Goal: Information Seeking & Learning: Find specific fact

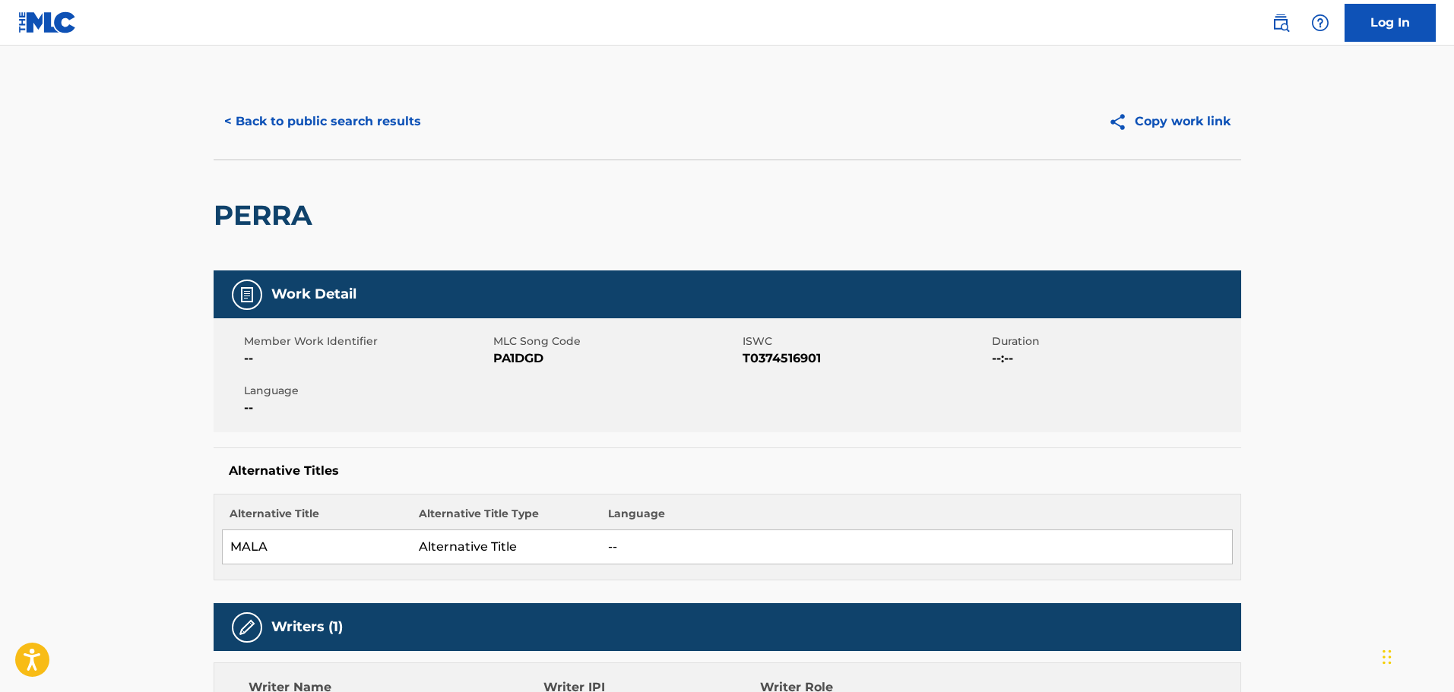
click at [267, 112] on button "< Back to public search results" at bounding box center [323, 122] width 218 height 38
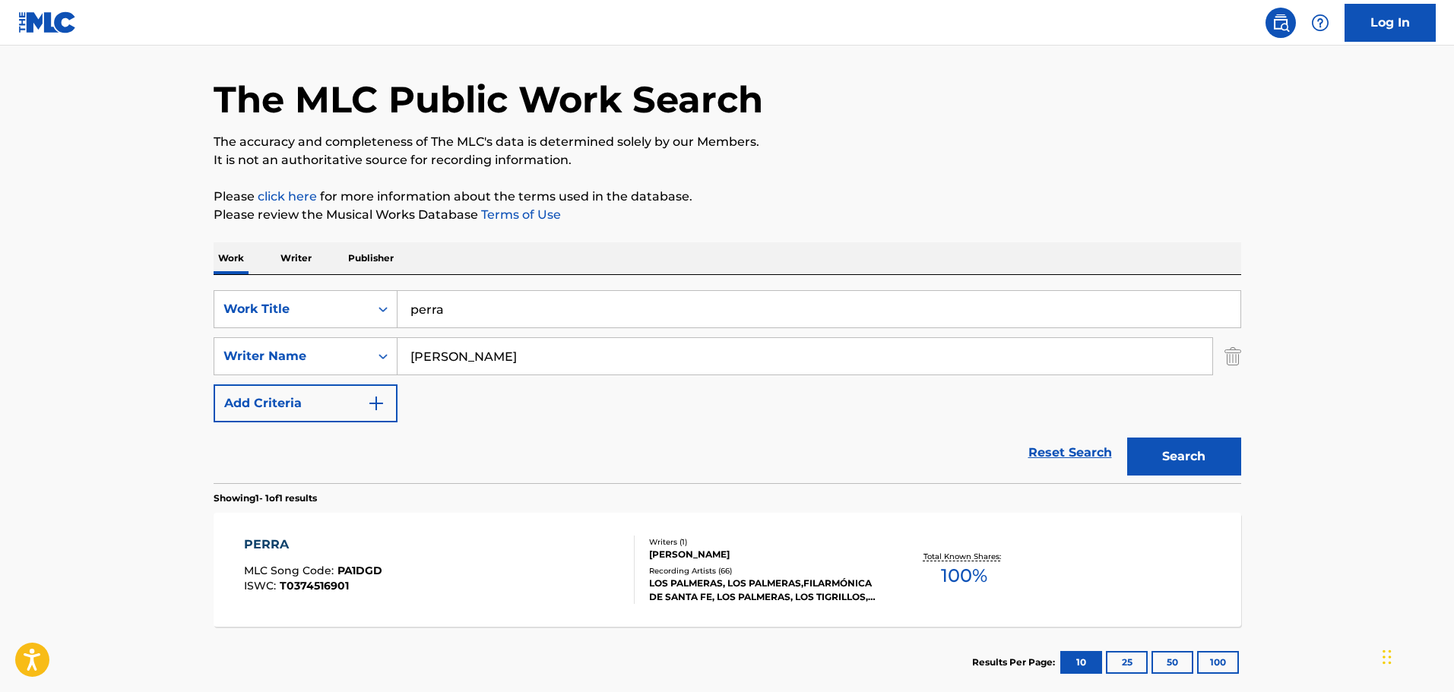
click at [527, 315] on input "perra" at bounding box center [819, 309] width 843 height 36
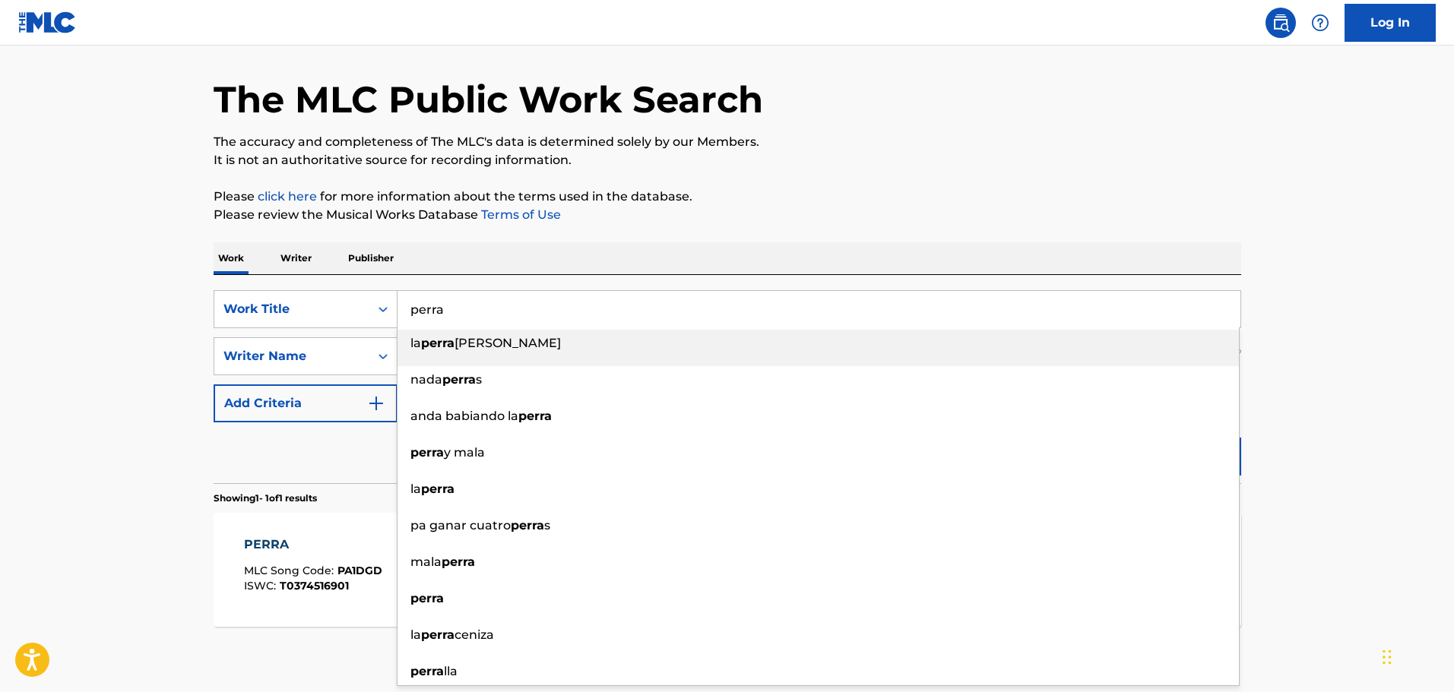
paste input "Lo Que Se Fue Se Fue"
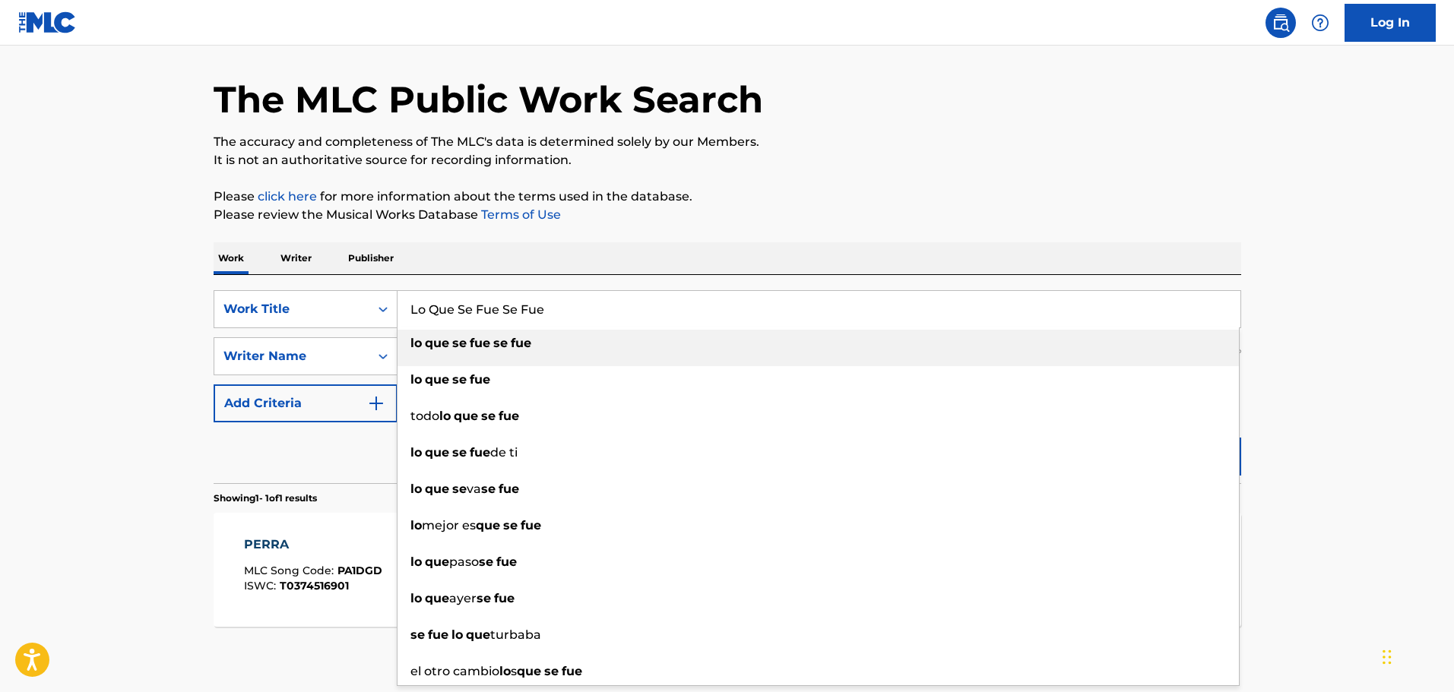
click at [452, 346] on span "Search Form" at bounding box center [450, 343] width 3 height 14
type input "lo que se fue se fue"
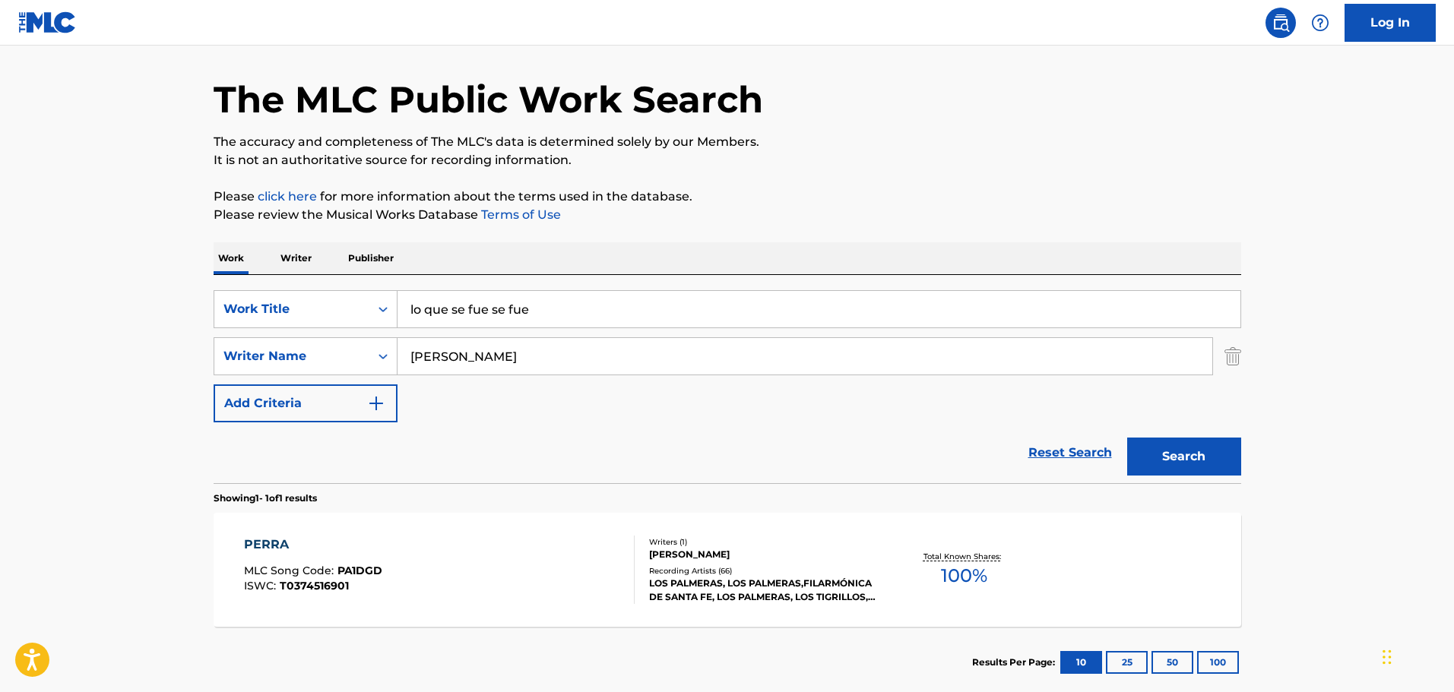
click at [513, 357] on input "[PERSON_NAME]" at bounding box center [805, 356] width 815 height 36
click at [526, 401] on div "SearchWithCriteria36ac05ea-e7bd-4ff0-9dbc-33e32ebe1d1d Work Title lo que se fue…" at bounding box center [728, 356] width 1028 height 132
click at [1234, 356] on img "Search Form" at bounding box center [1233, 356] width 17 height 38
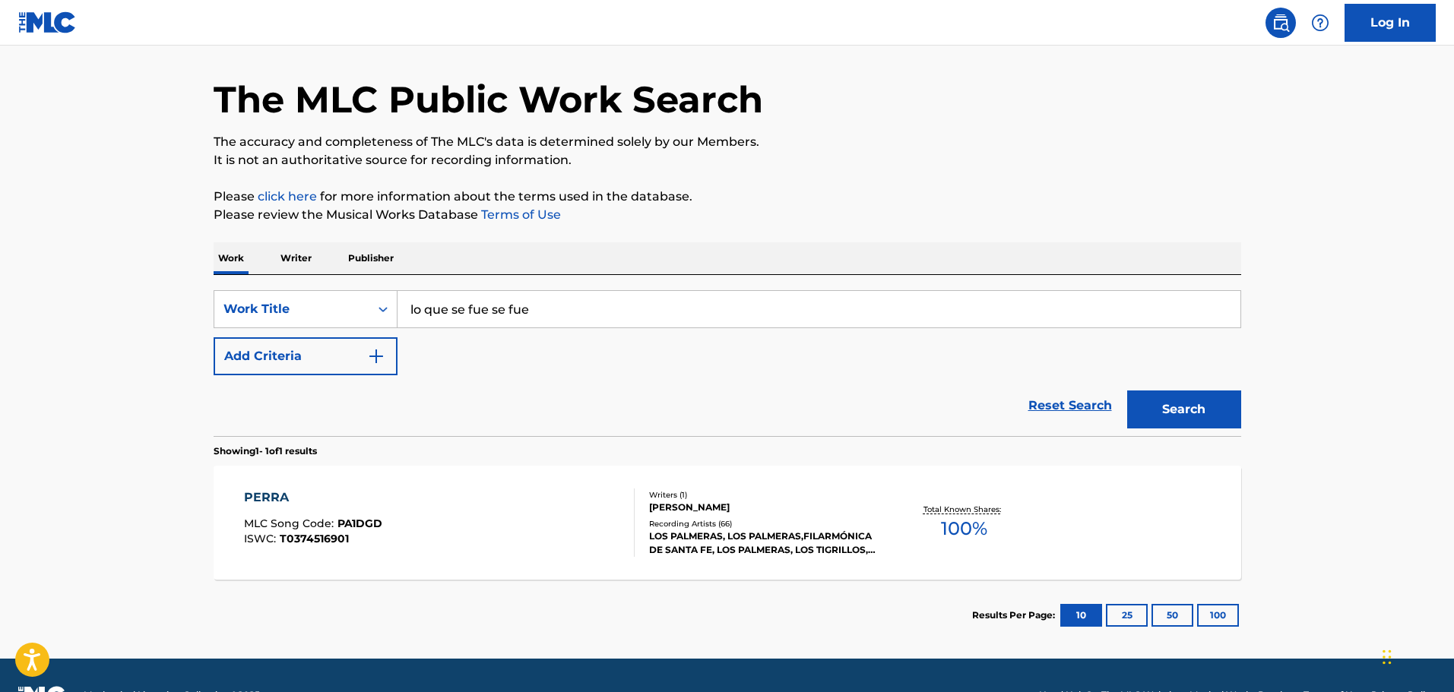
click at [1193, 404] on button "Search" at bounding box center [1184, 410] width 114 height 38
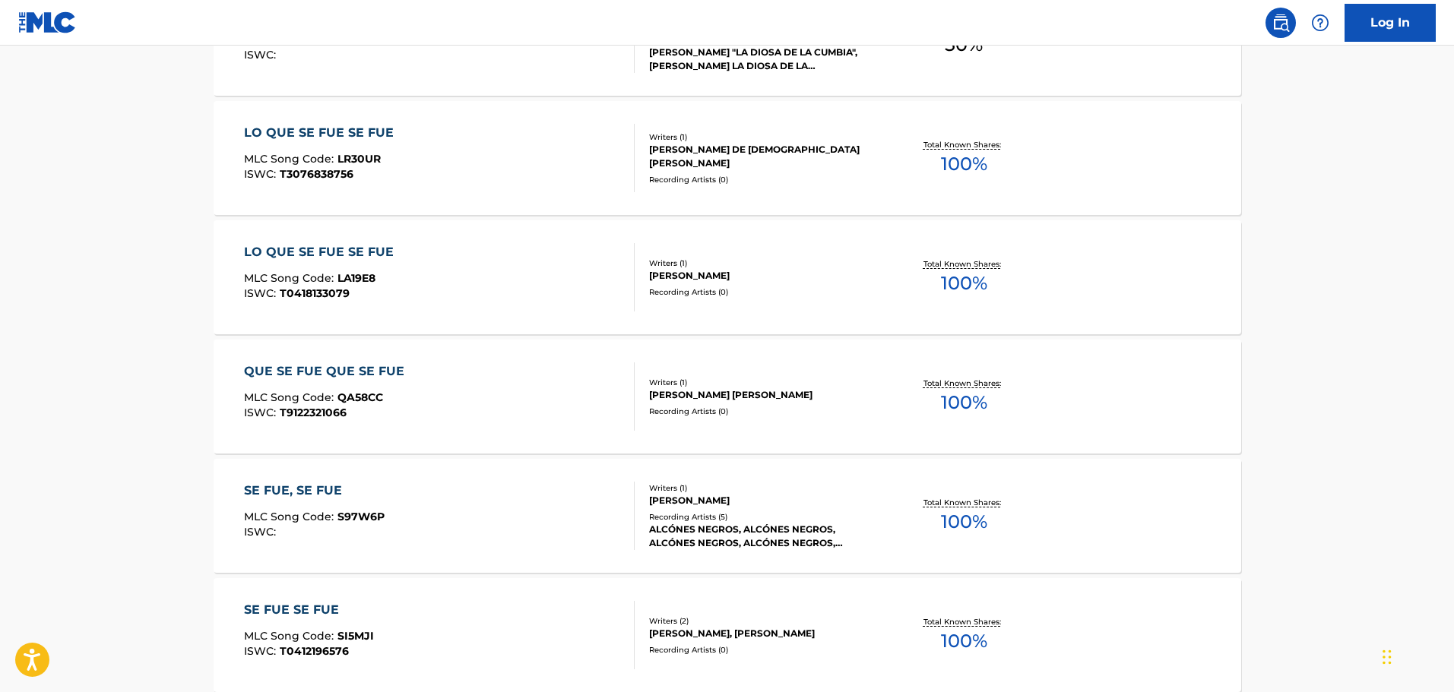
scroll to position [152, 0]
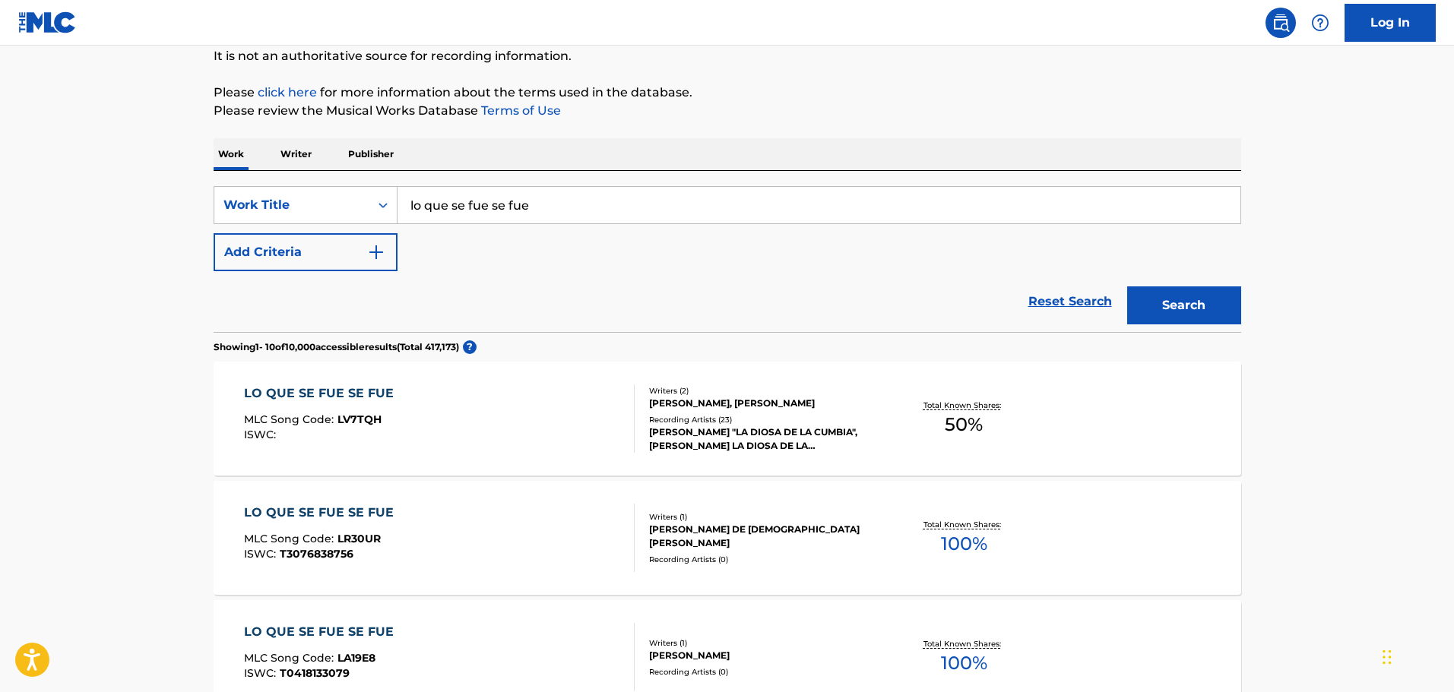
click at [372, 267] on button "Add Criteria" at bounding box center [306, 252] width 184 height 38
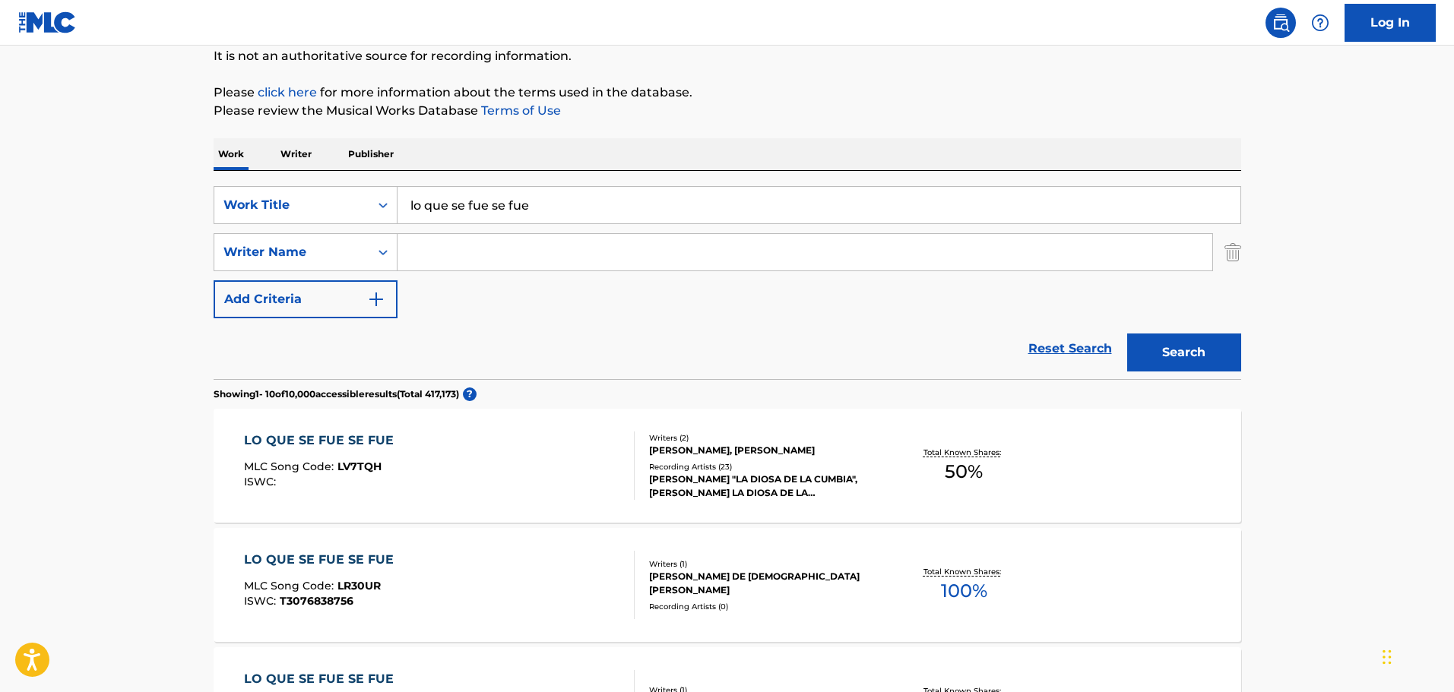
click at [471, 261] on input "Search Form" at bounding box center [805, 252] width 815 height 36
type input "[PERSON_NAME]"
click at [1127, 334] on button "Search" at bounding box center [1184, 353] width 114 height 38
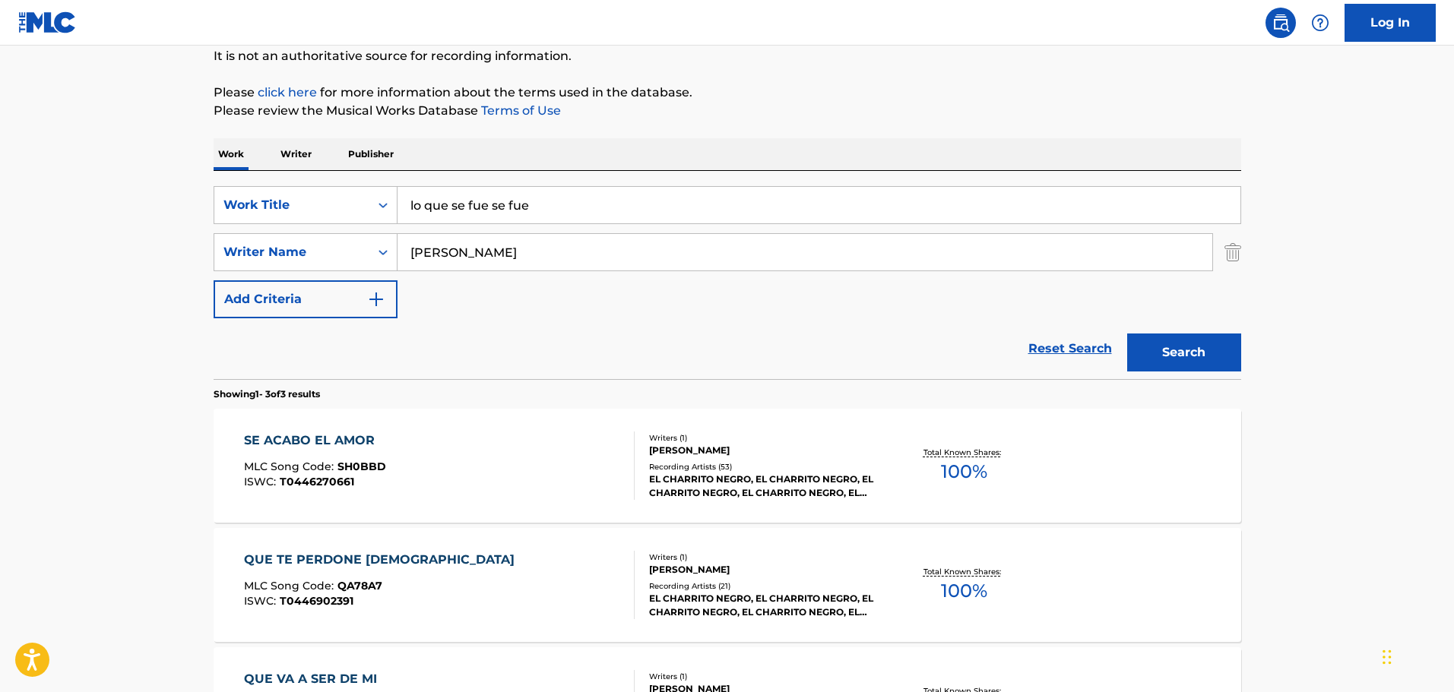
click at [499, 464] on div "SE ACABO EL AMOR MLC Song Code : SH0BBD ISWC : T0446270661" at bounding box center [439, 466] width 391 height 68
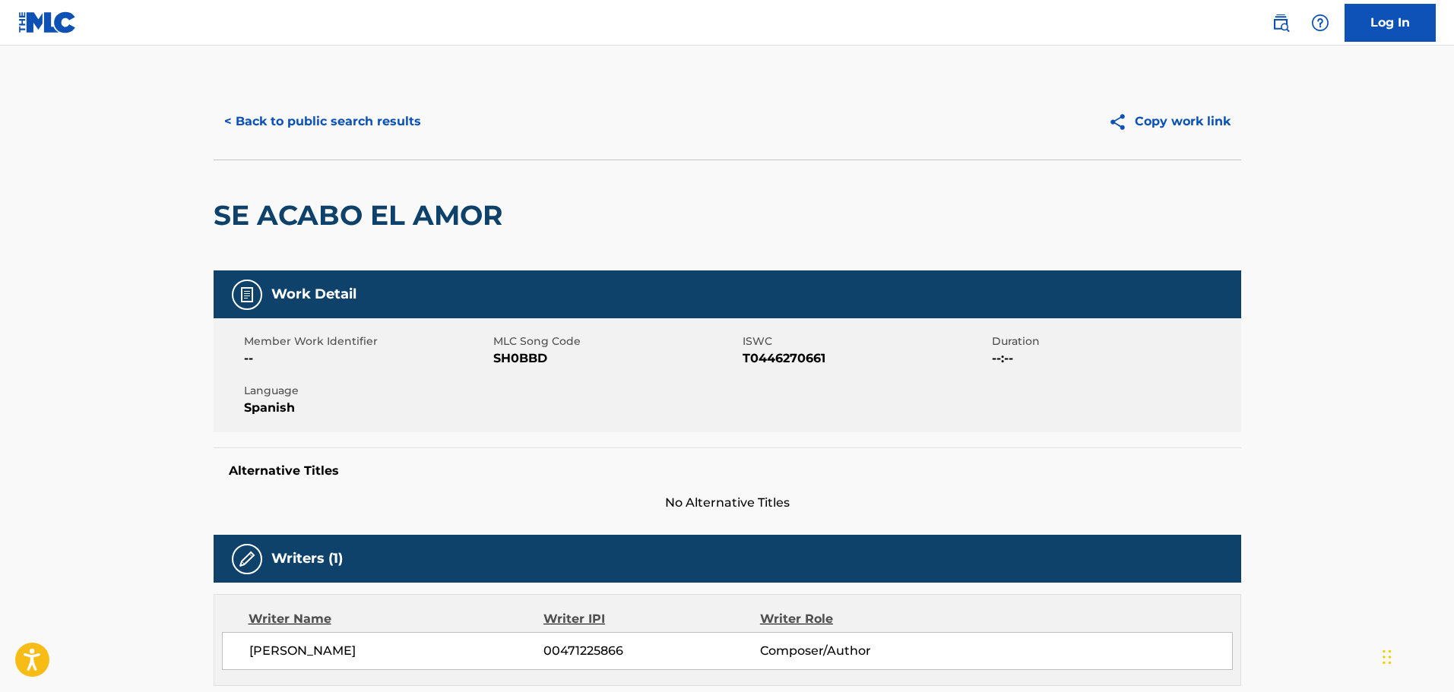
click at [268, 106] on button "< Back to public search results" at bounding box center [323, 122] width 218 height 38
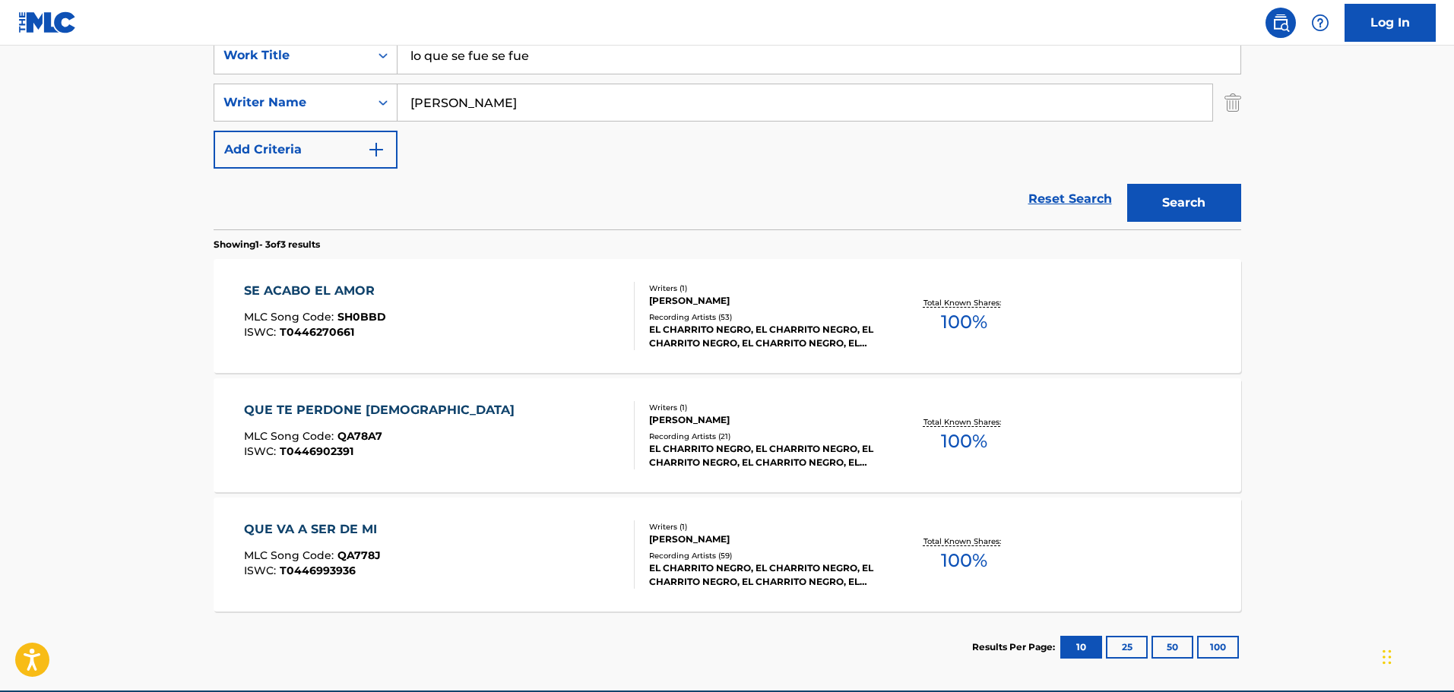
scroll to position [373, 0]
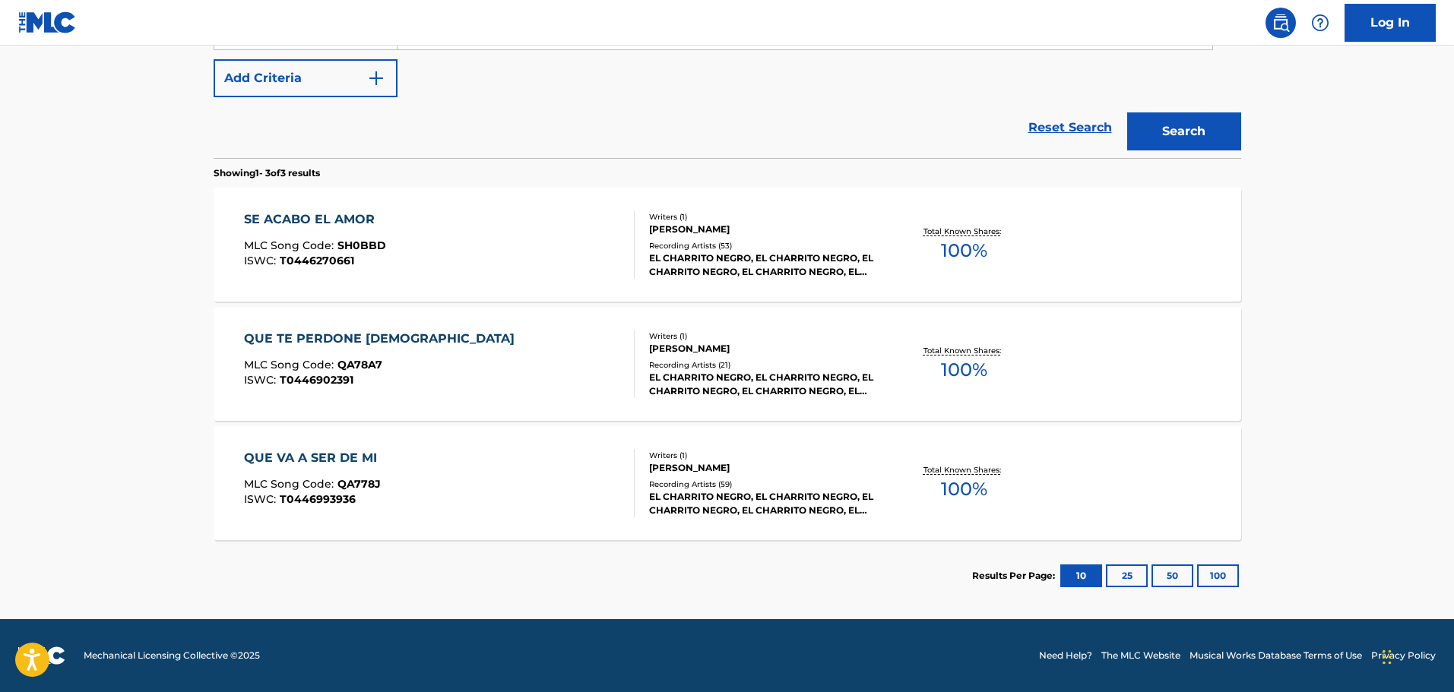
click at [469, 379] on div "QUE TE PERDONE DIOS MLC Song Code : QA78A7 ISWC : T0446902391" at bounding box center [439, 364] width 391 height 68
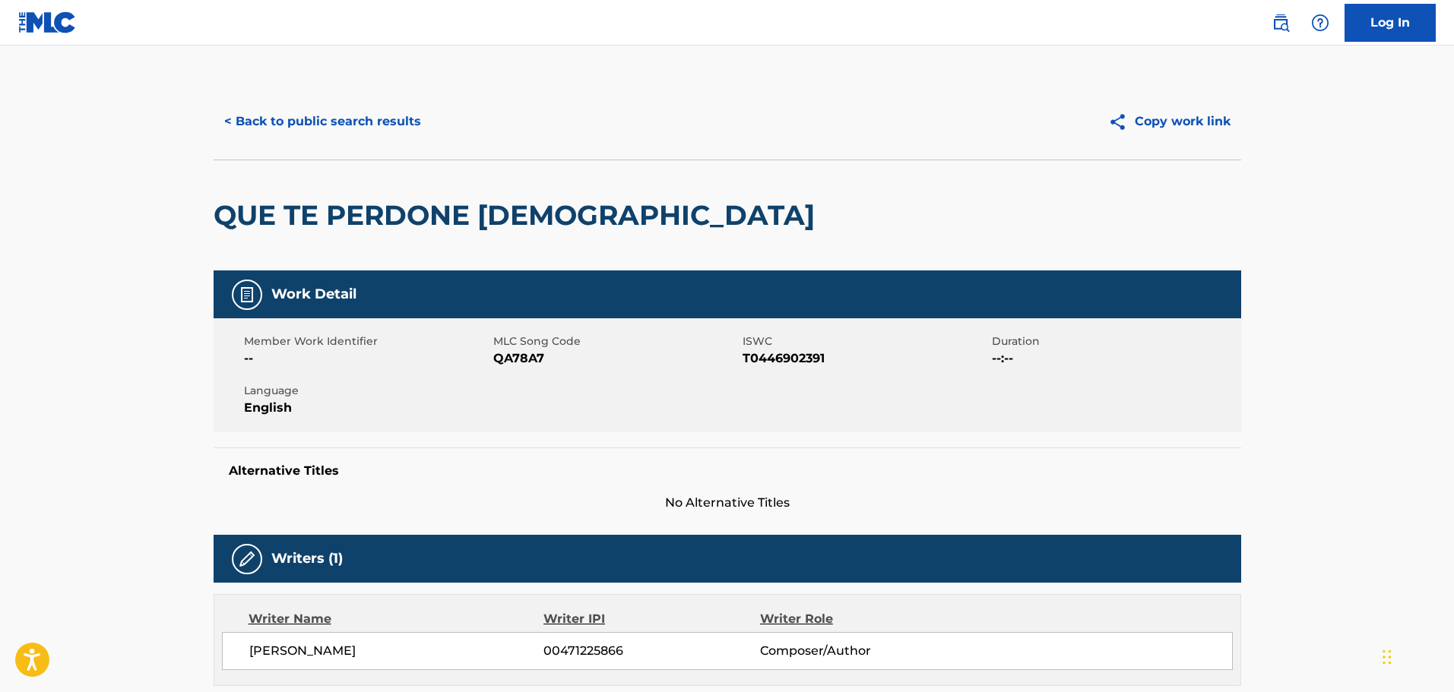
click at [313, 129] on button "< Back to public search results" at bounding box center [323, 122] width 218 height 38
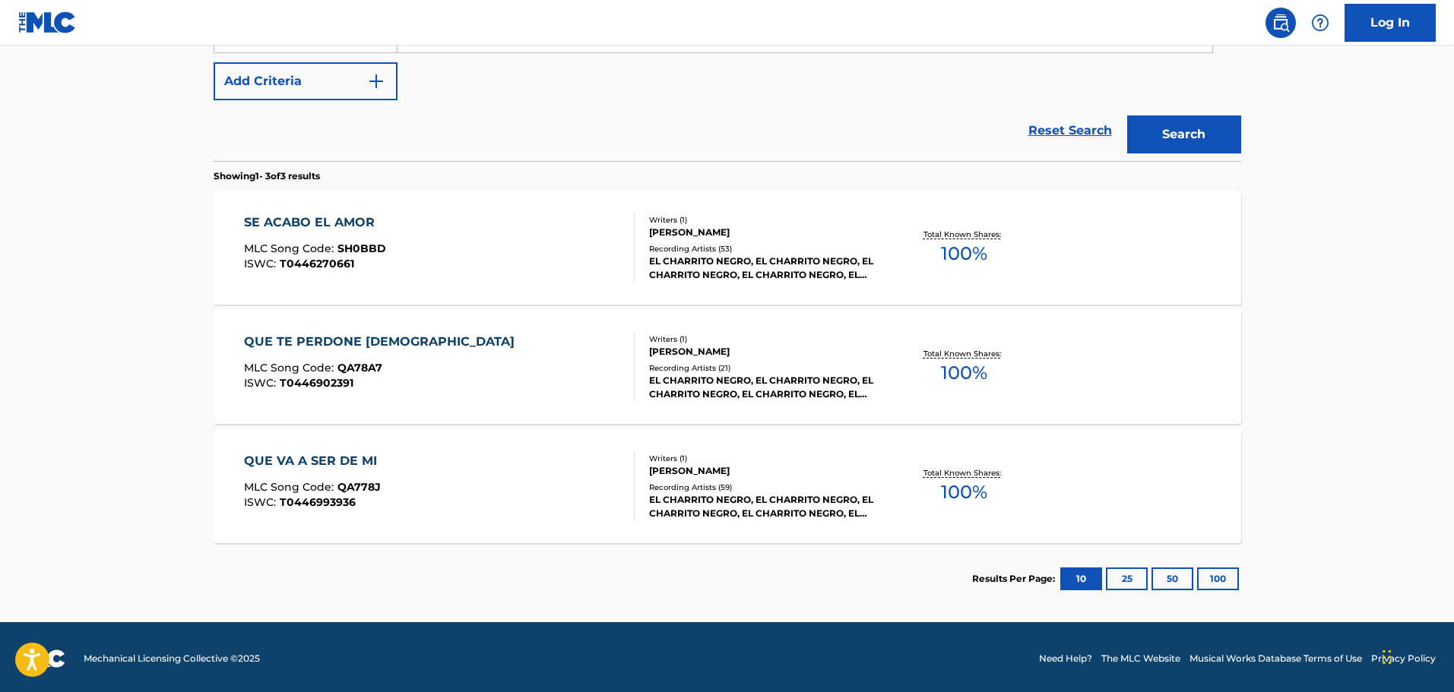
scroll to position [373, 0]
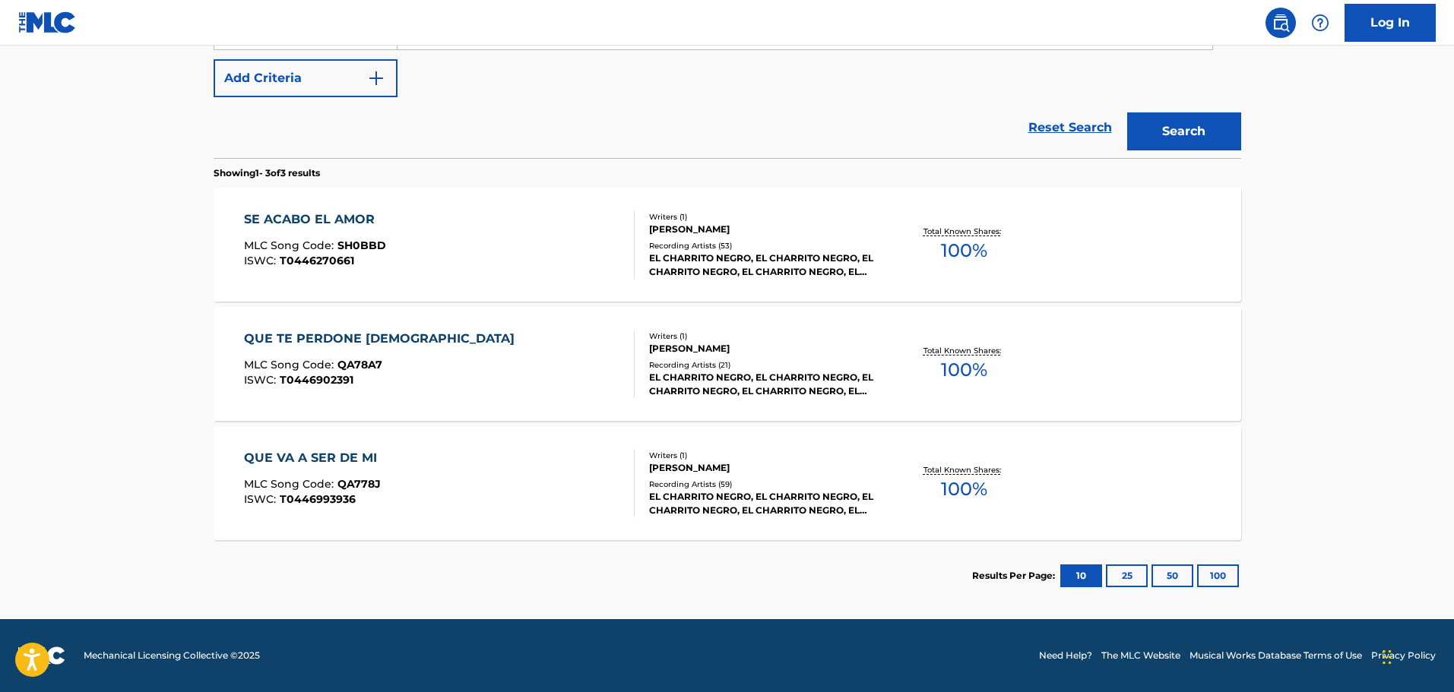
click at [436, 461] on div "QUE VA A SER DE MI MLC Song Code : QA778J ISWC : T0446993936" at bounding box center [439, 483] width 391 height 68
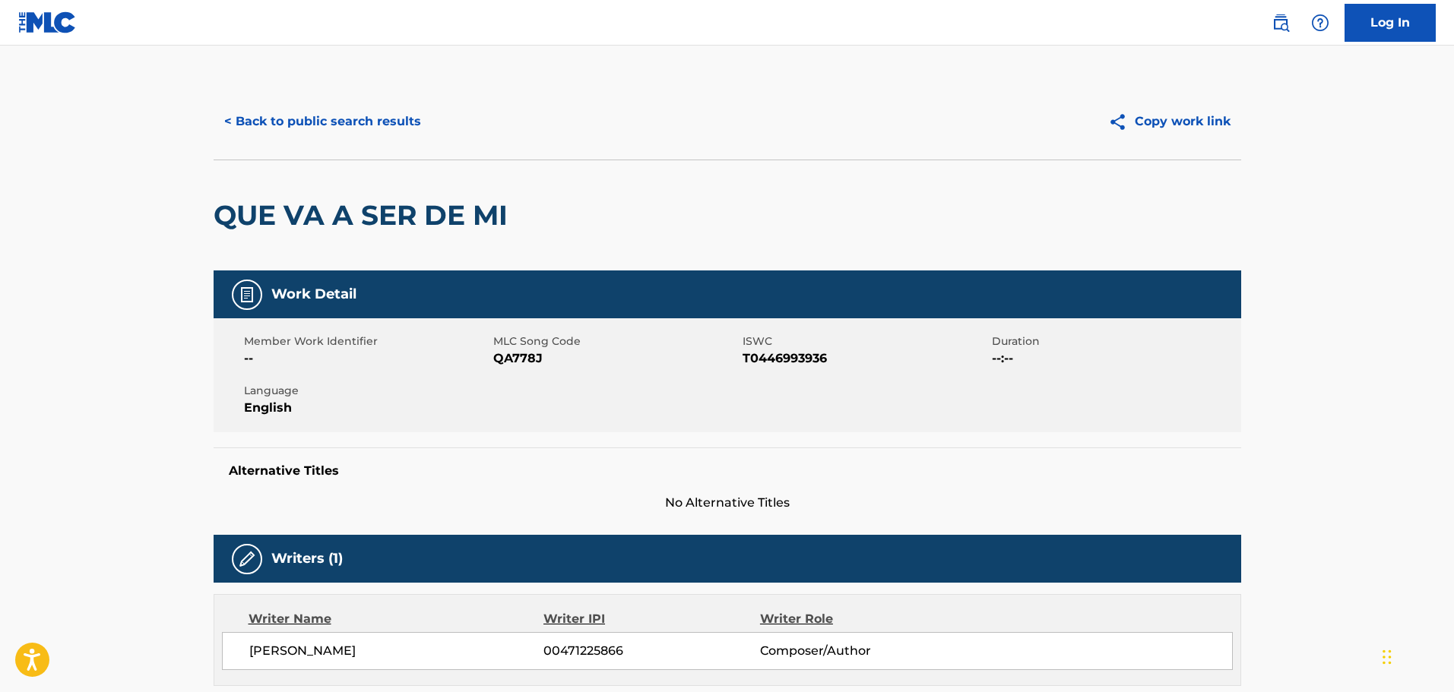
click at [325, 124] on button "< Back to public search results" at bounding box center [323, 122] width 218 height 38
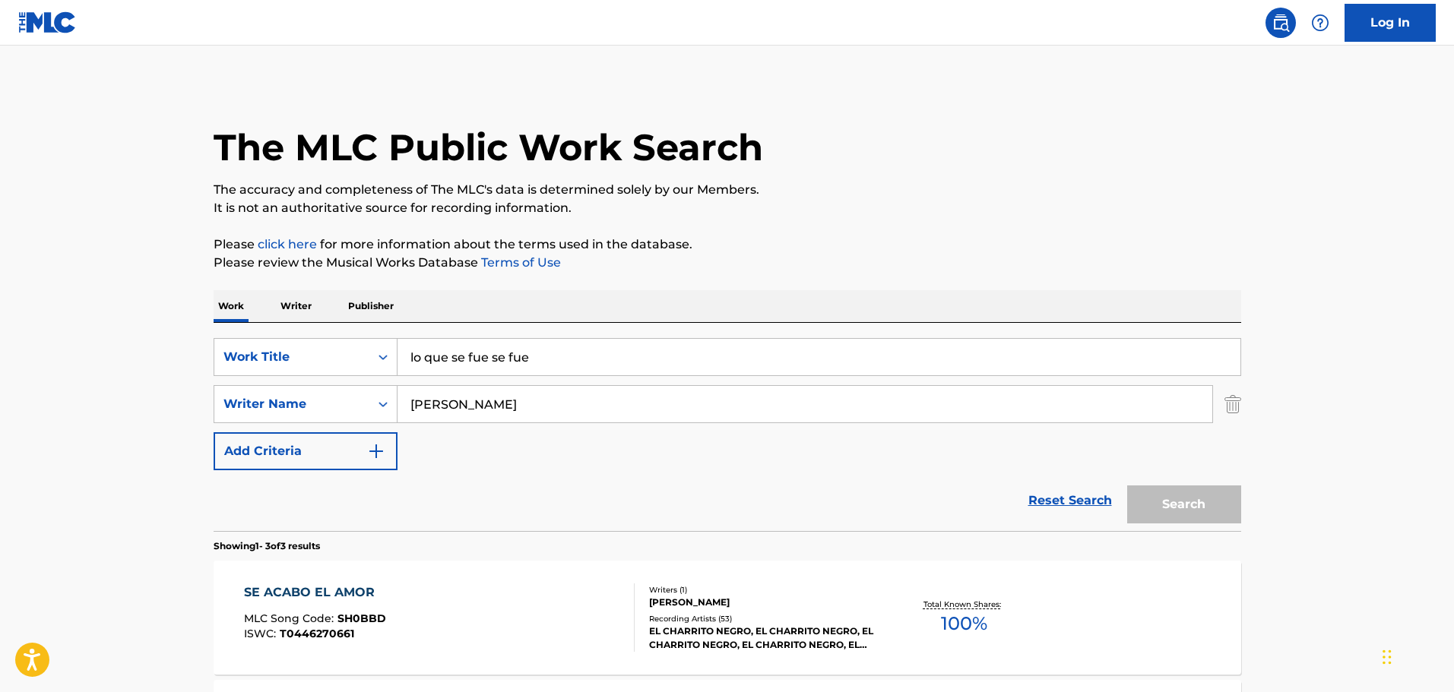
scroll to position [287, 0]
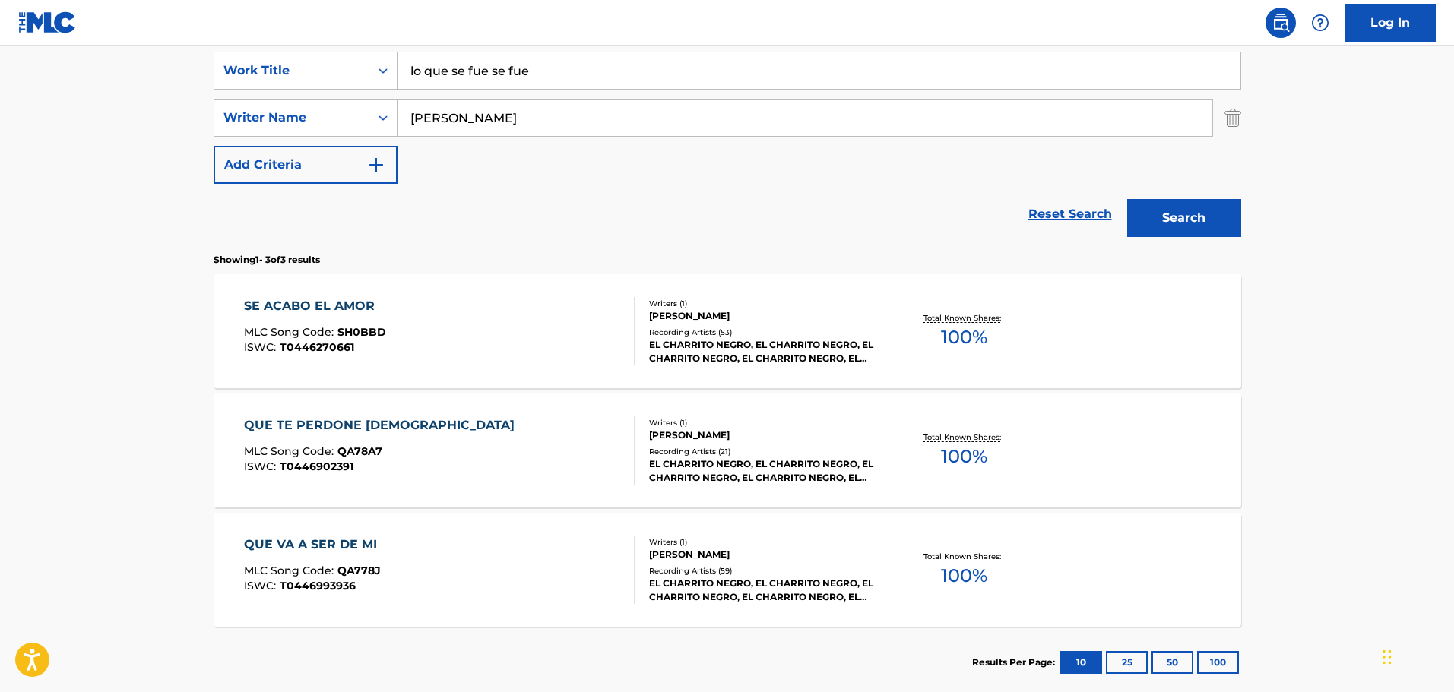
click at [485, 80] on input "lo que se fue se fue" at bounding box center [819, 70] width 843 height 36
paste input "Algo Nos Pasa"
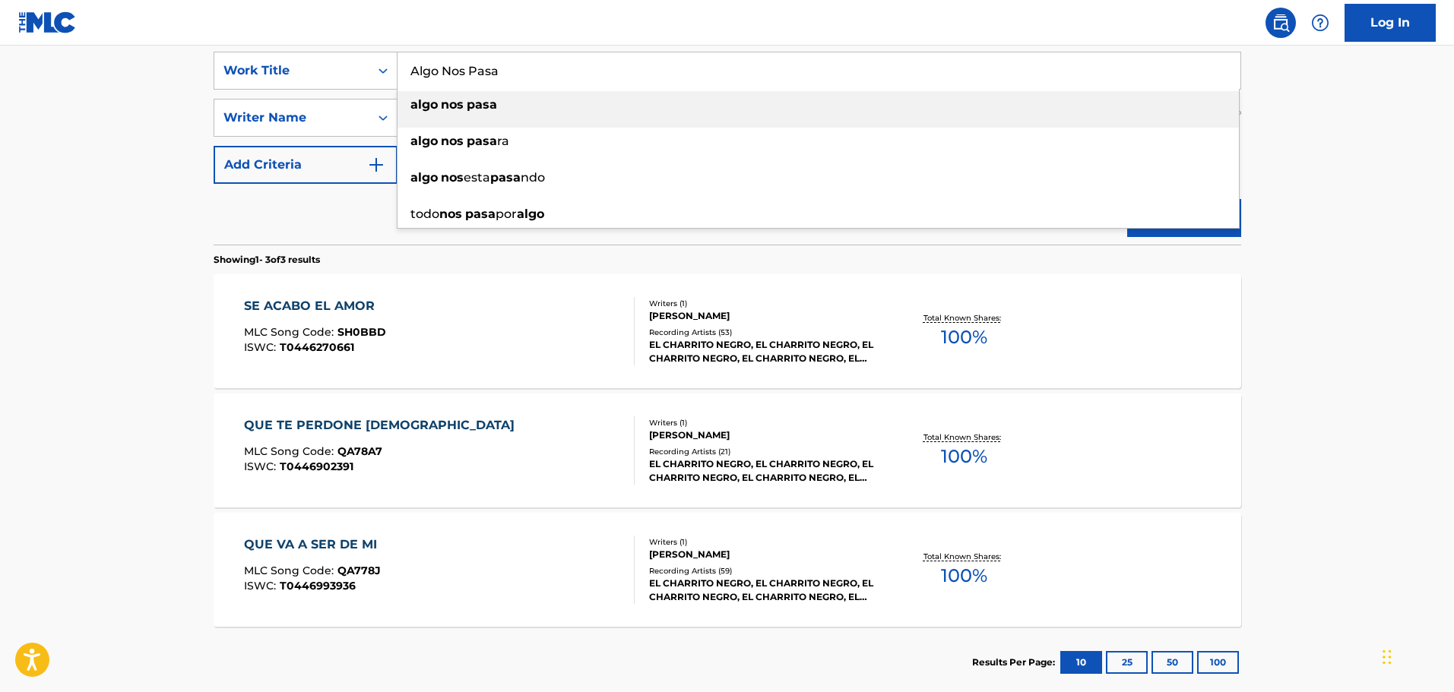
click at [475, 103] on strong "pasa" at bounding box center [482, 104] width 30 height 14
type input "algo nos pasa"
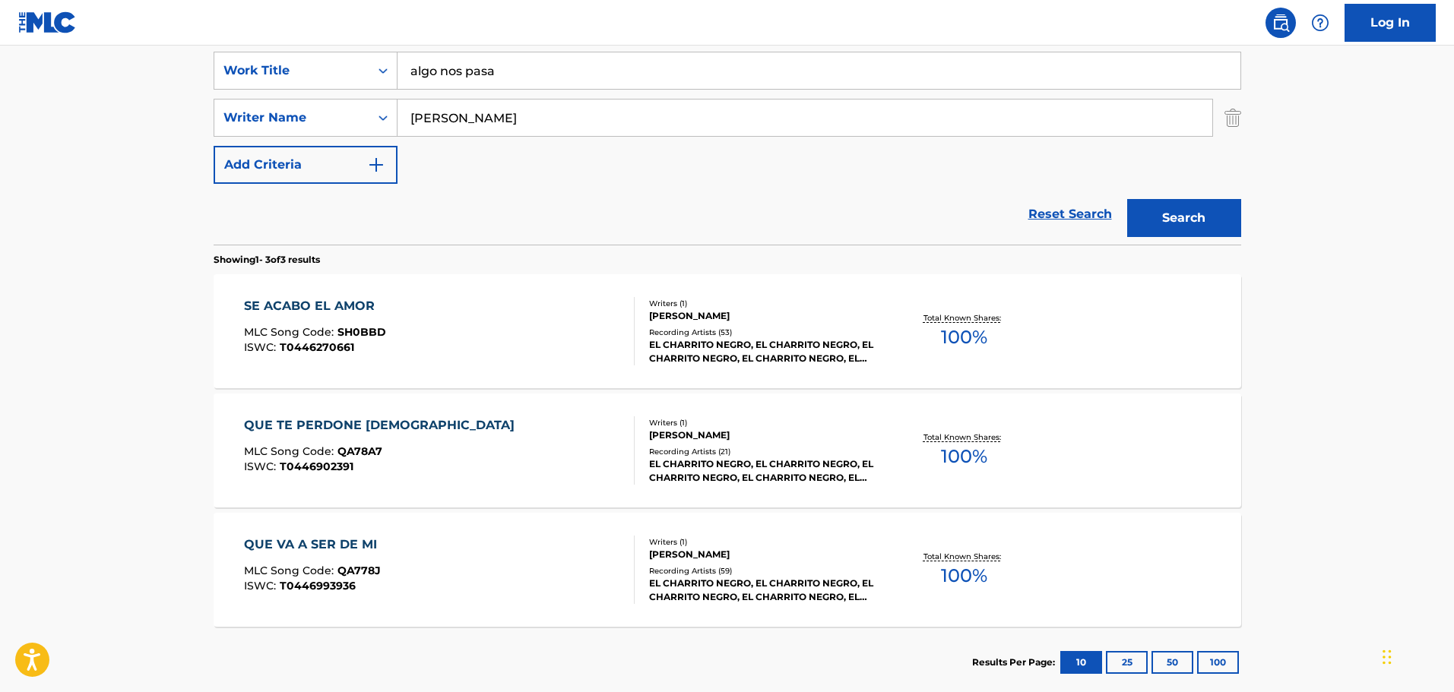
click at [477, 116] on input "[PERSON_NAME]" at bounding box center [805, 118] width 815 height 36
click at [479, 116] on input "[PERSON_NAME]" at bounding box center [805, 118] width 815 height 36
click at [1127, 199] on button "Search" at bounding box center [1184, 218] width 114 height 38
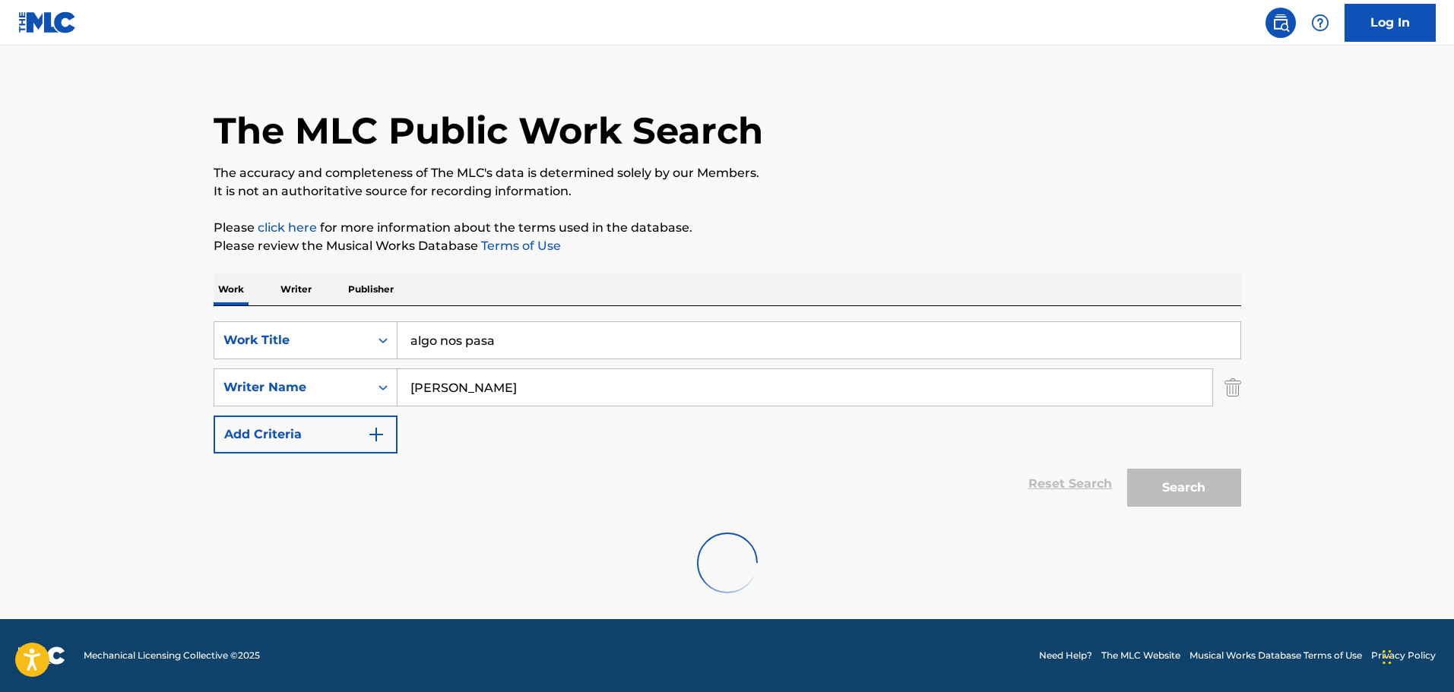
scroll to position [0, 0]
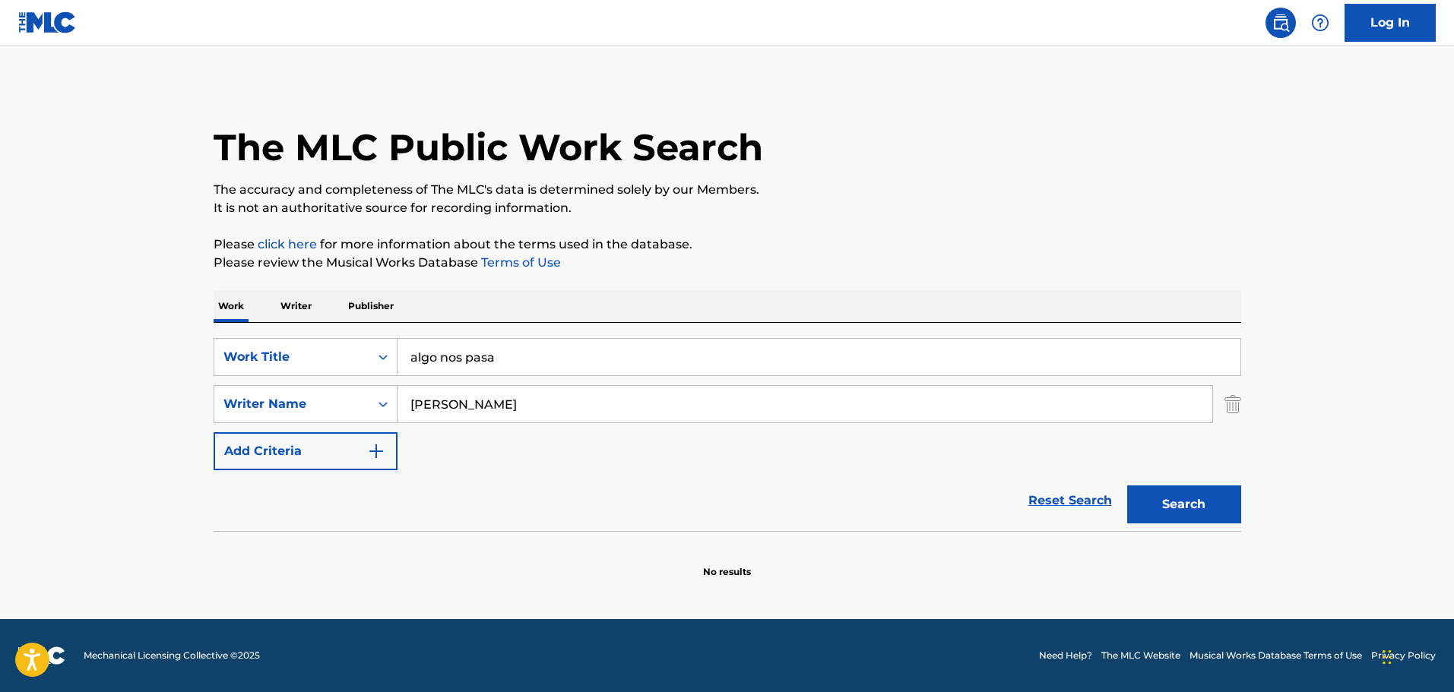
click at [1161, 510] on button "Search" at bounding box center [1184, 505] width 114 height 38
click at [470, 356] on input "algo nos pasa" at bounding box center [819, 357] width 843 height 36
click at [385, 563] on section "No results" at bounding box center [728, 560] width 1028 height 40
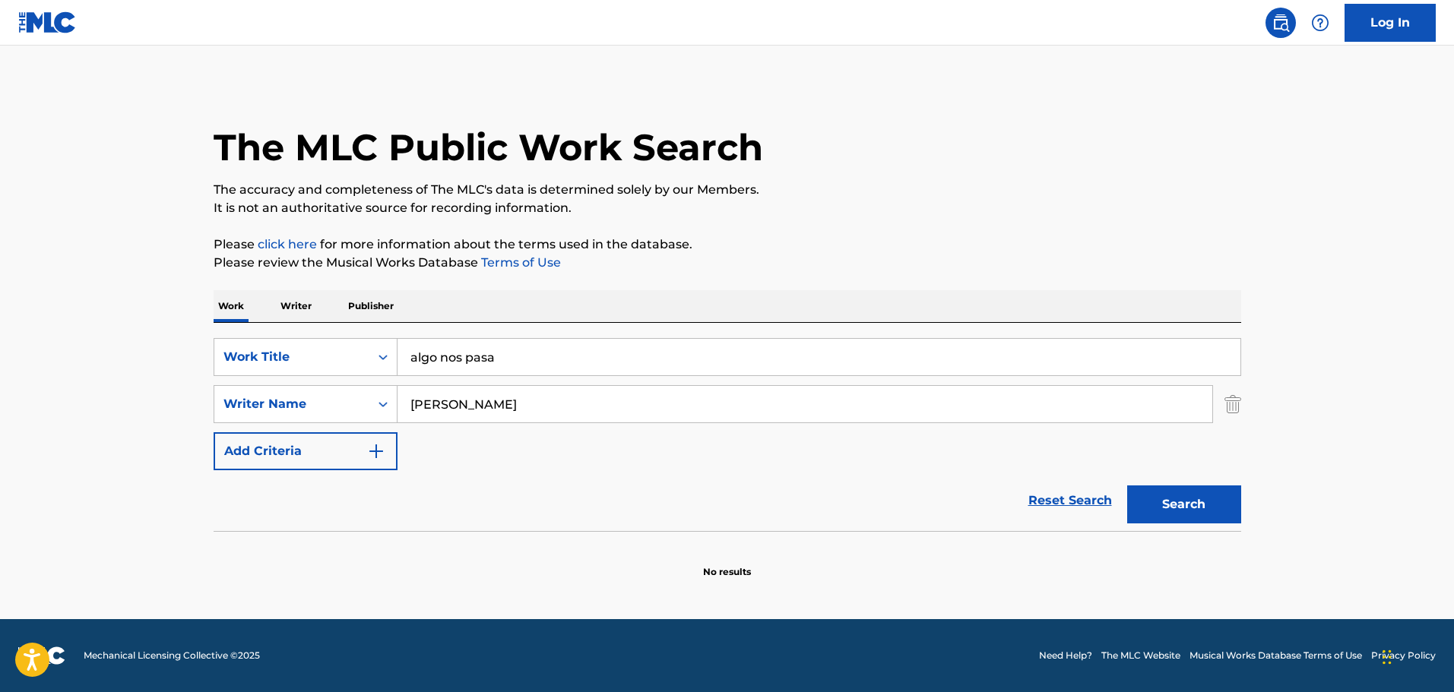
click at [465, 410] on input "[PERSON_NAME]" at bounding box center [805, 404] width 815 height 36
paste input "[PERSON_NAME]"
type input "[PERSON_NAME]"
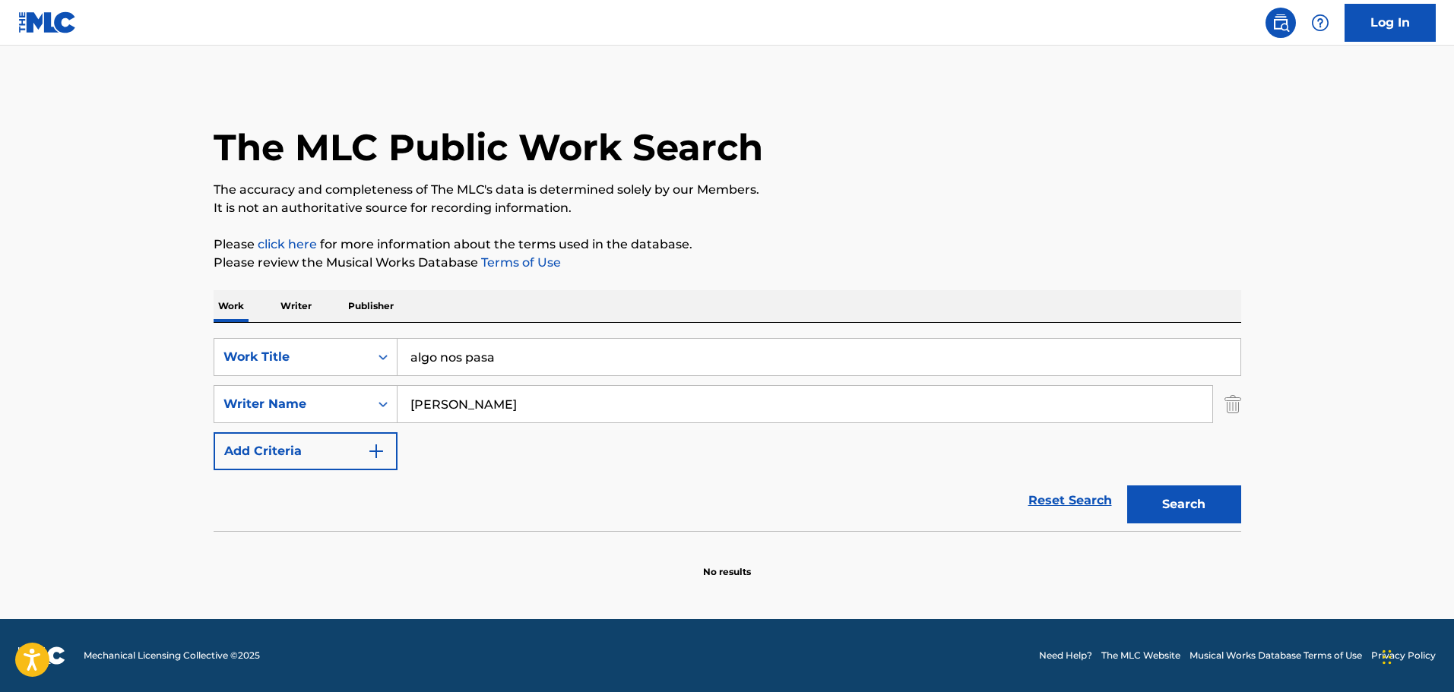
click at [474, 347] on input "algo nos pasa" at bounding box center [819, 357] width 843 height 36
type input "calmando penas"
click at [1127, 486] on button "Search" at bounding box center [1184, 505] width 114 height 38
